Goal: Find specific page/section: Find specific page/section

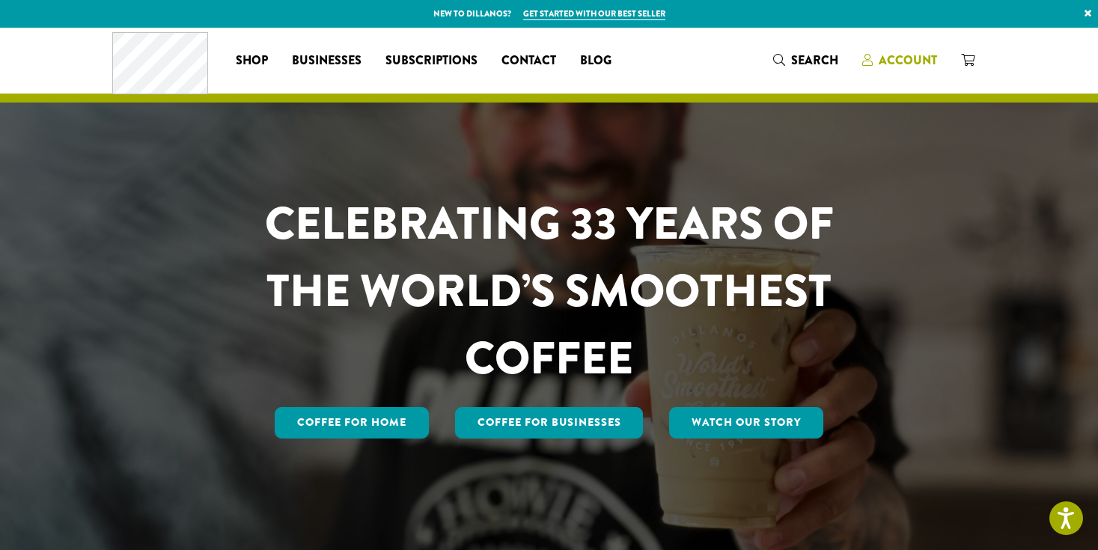
click at [883, 59] on span "Account" at bounding box center [908, 60] width 58 height 17
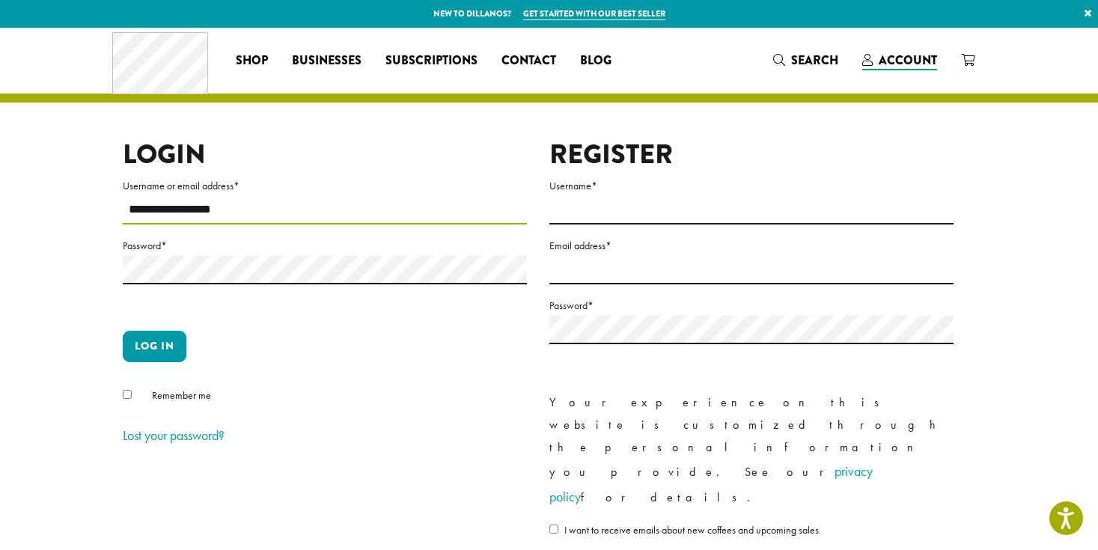
type input "**********"
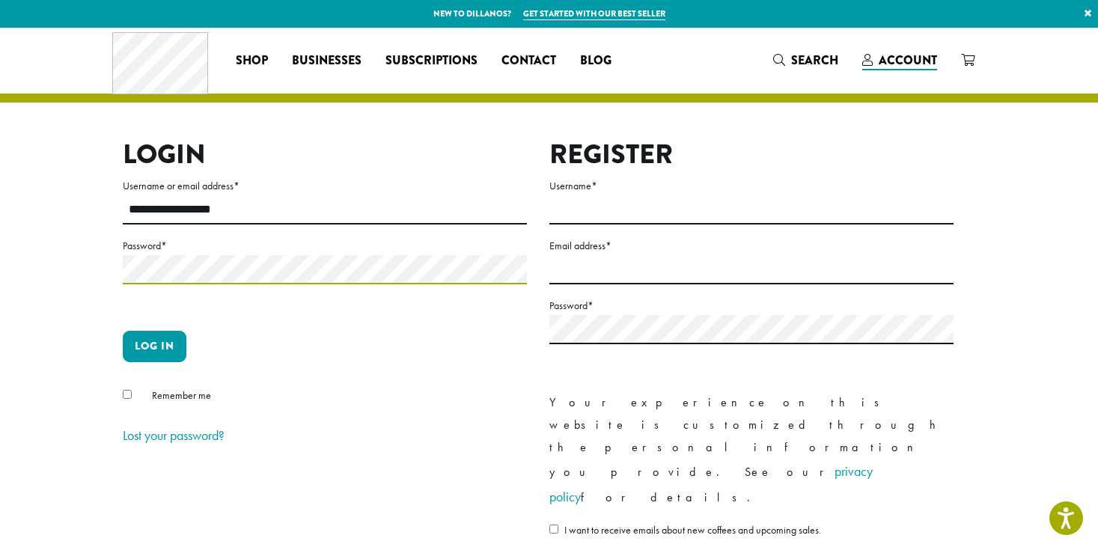
click at [154, 346] on button "Log in" at bounding box center [155, 346] width 64 height 31
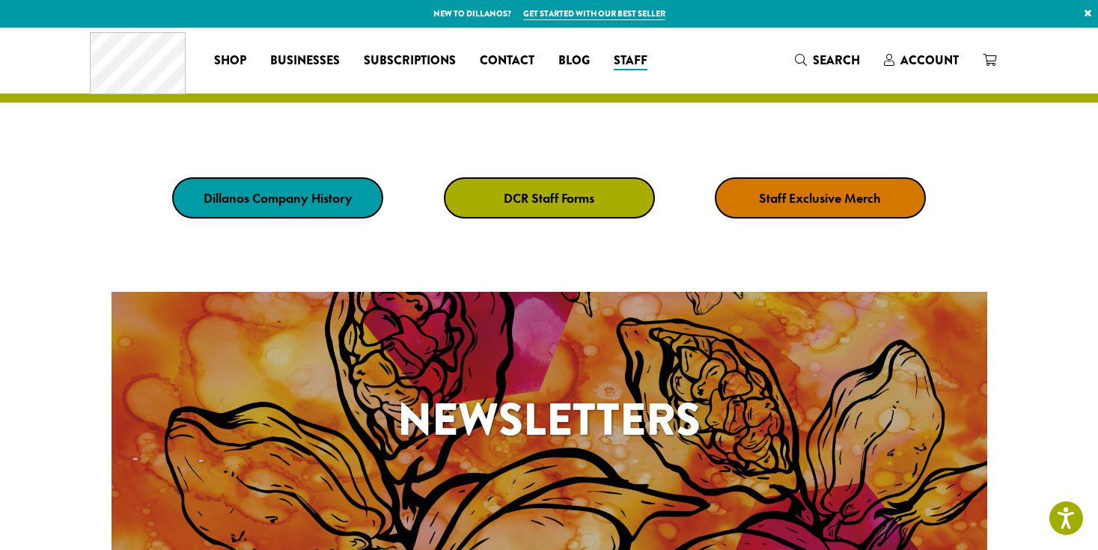
click at [531, 212] on link "DCR Staff Forms" at bounding box center [549, 197] width 211 height 41
